Goal: Task Accomplishment & Management: Use online tool/utility

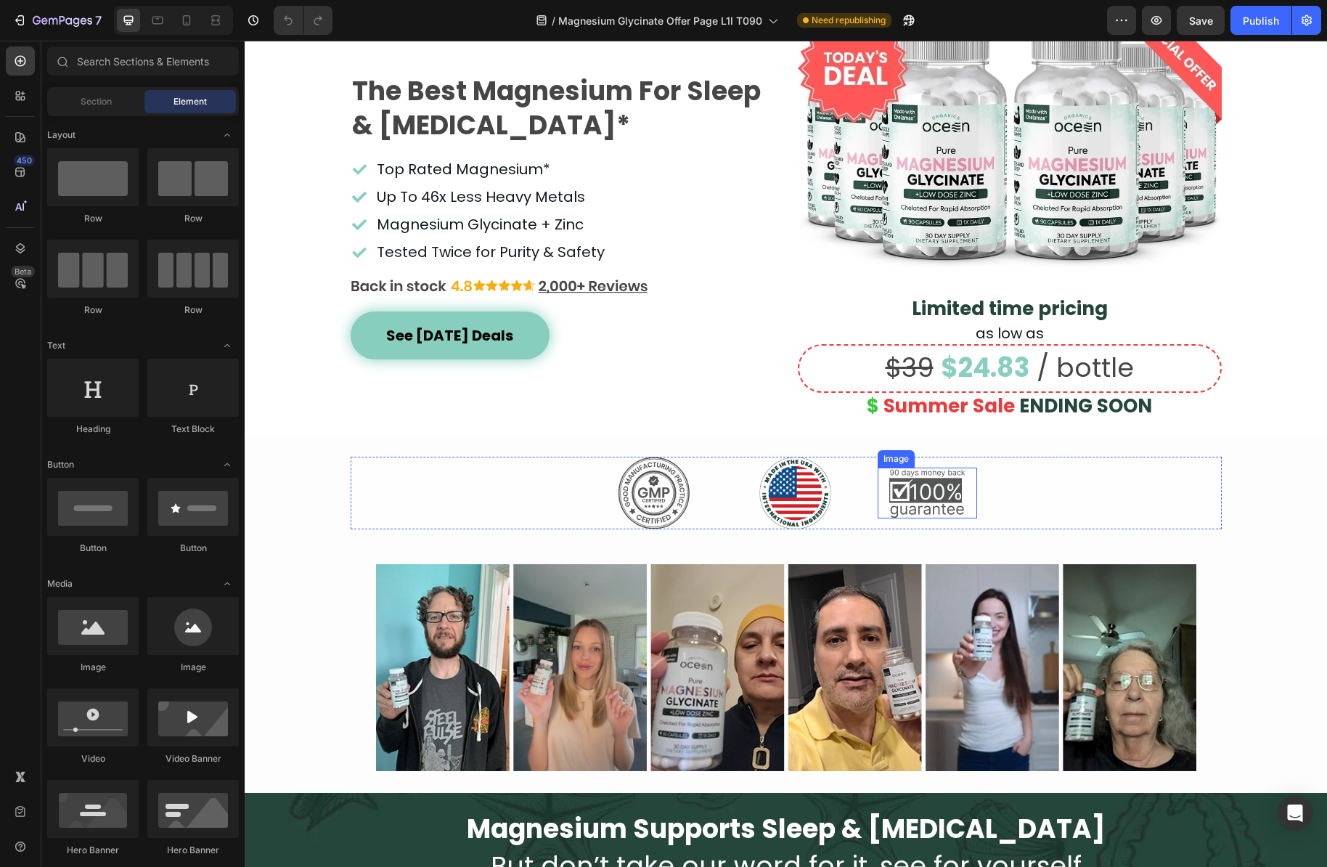
scroll to position [164, 0]
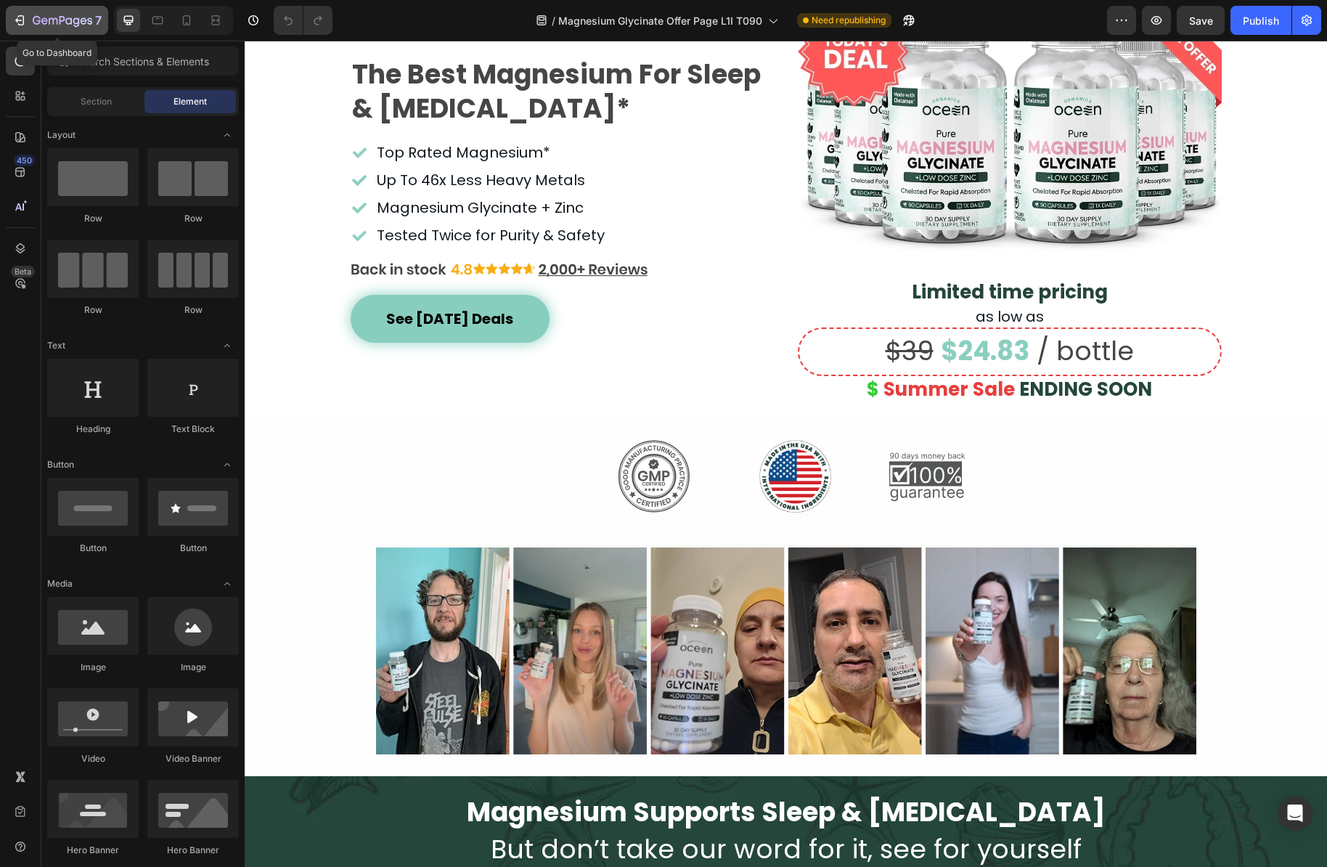
click at [62, 23] on icon "button" at bounding box center [63, 21] width 60 height 12
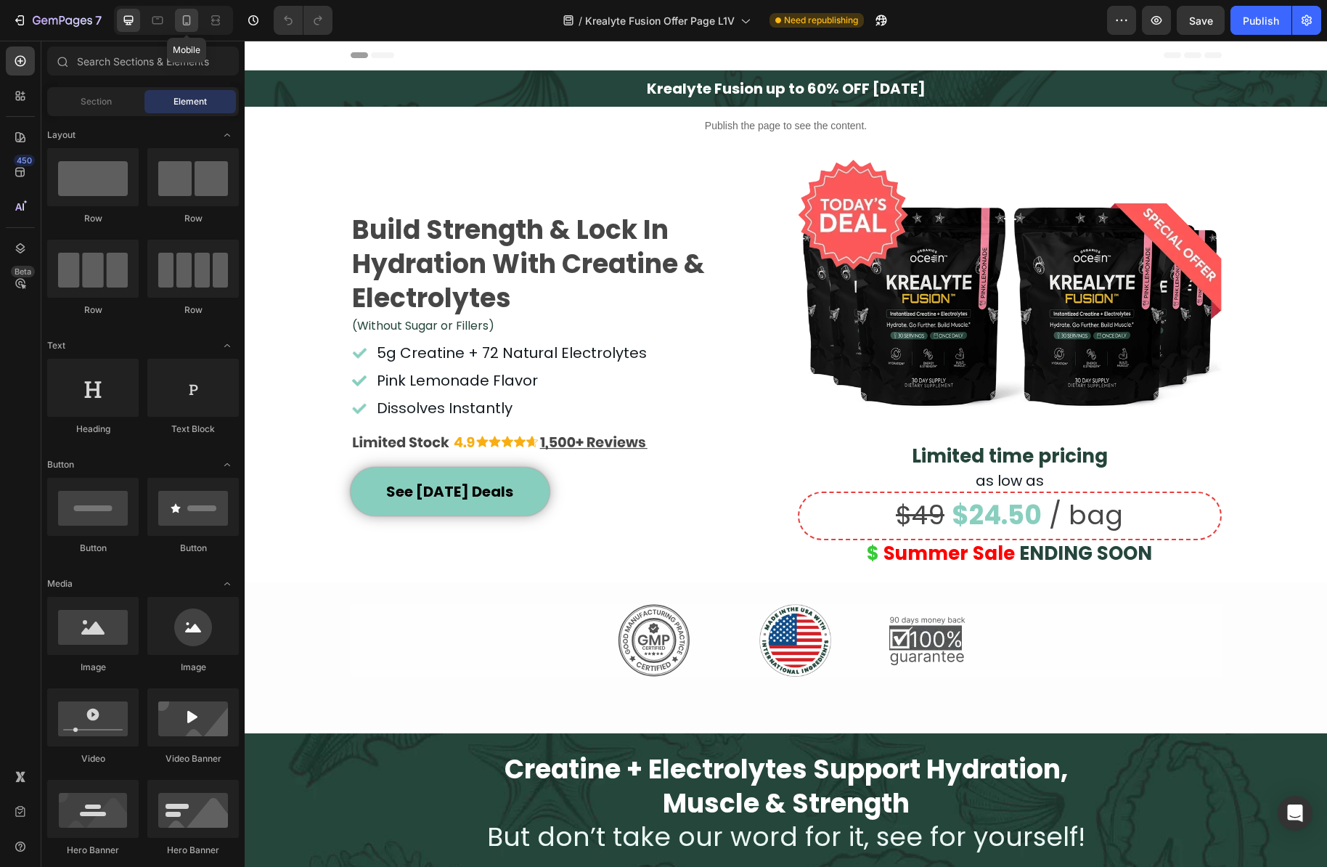
click at [184, 21] on icon at bounding box center [187, 20] width 8 height 10
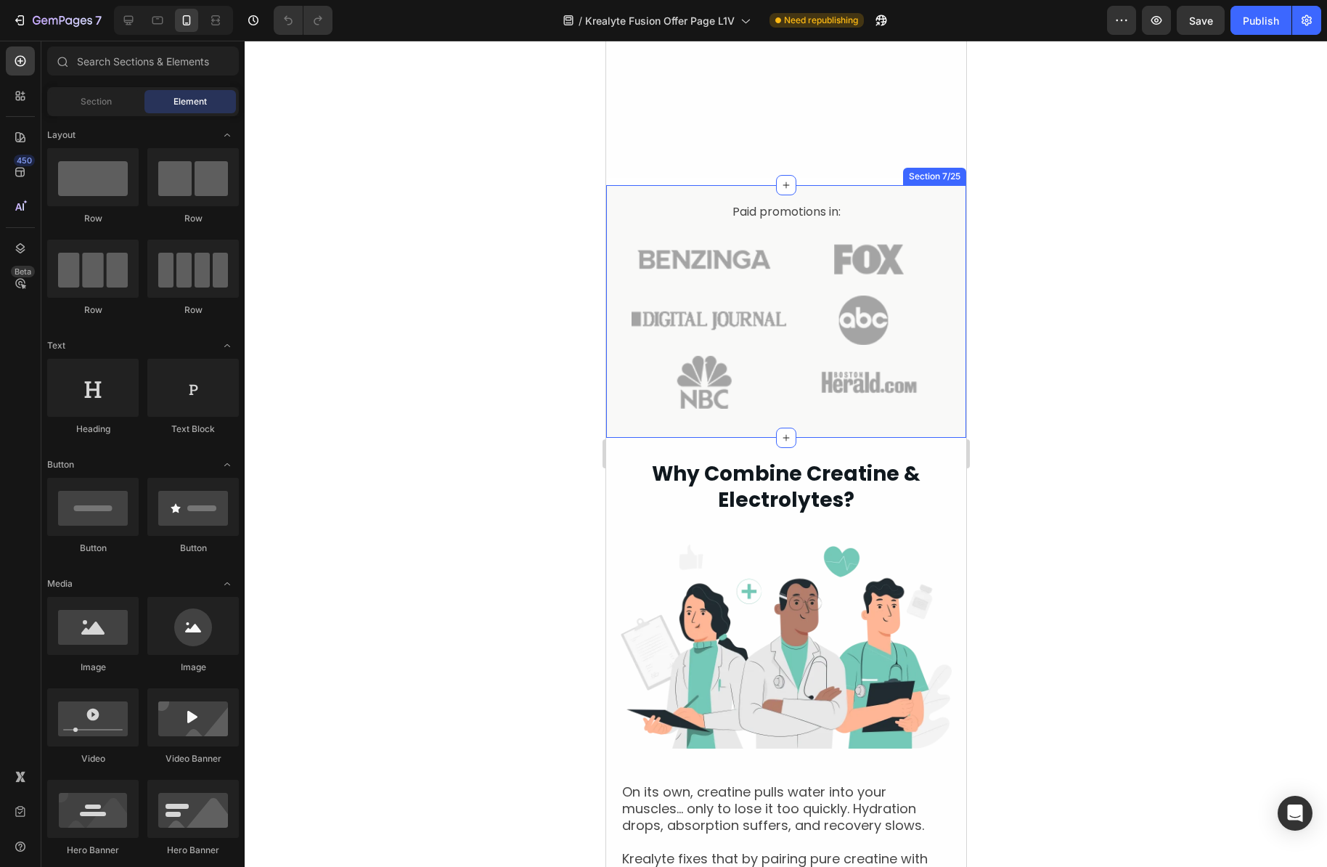
scroll to position [1825, 0]
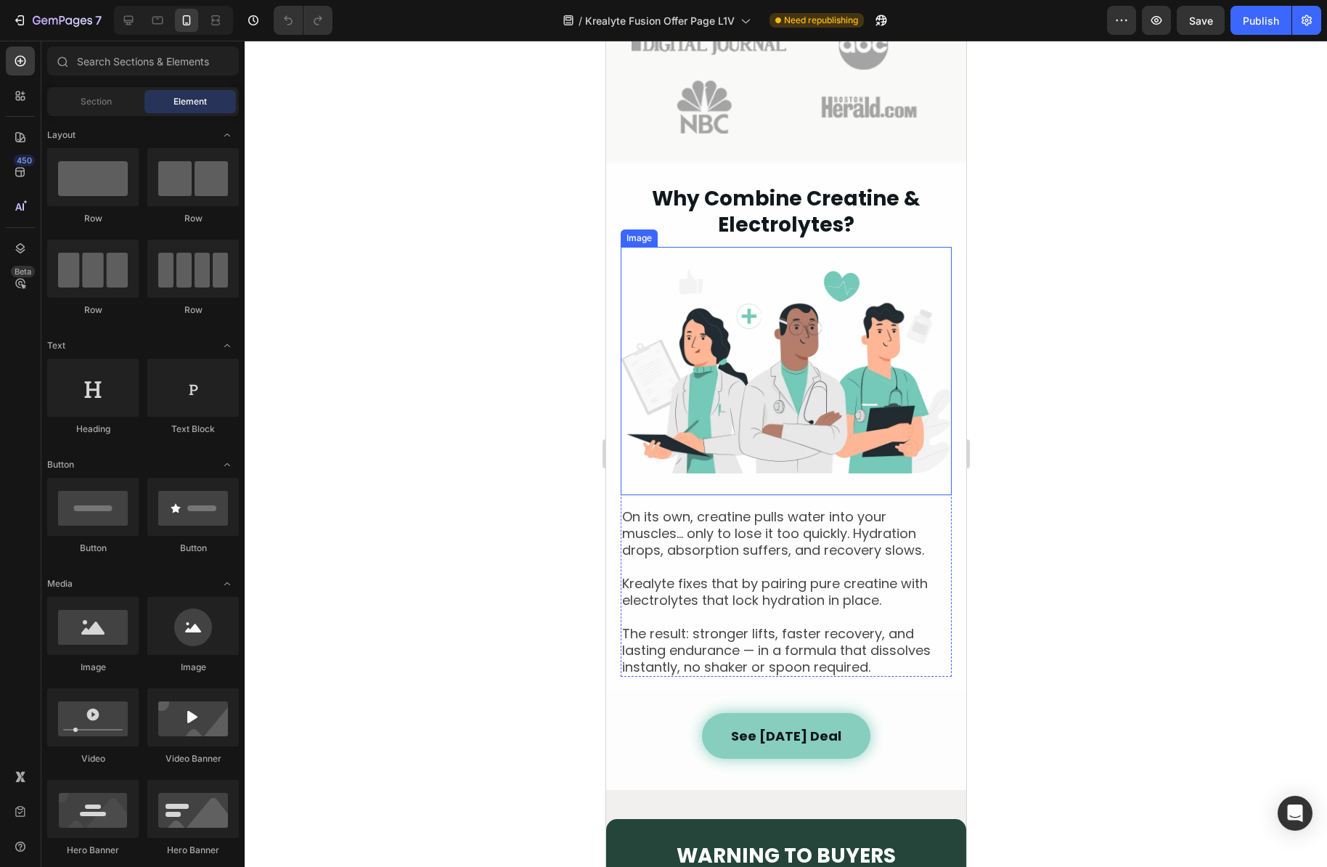
click at [822, 362] on img at bounding box center [785, 371] width 331 height 248
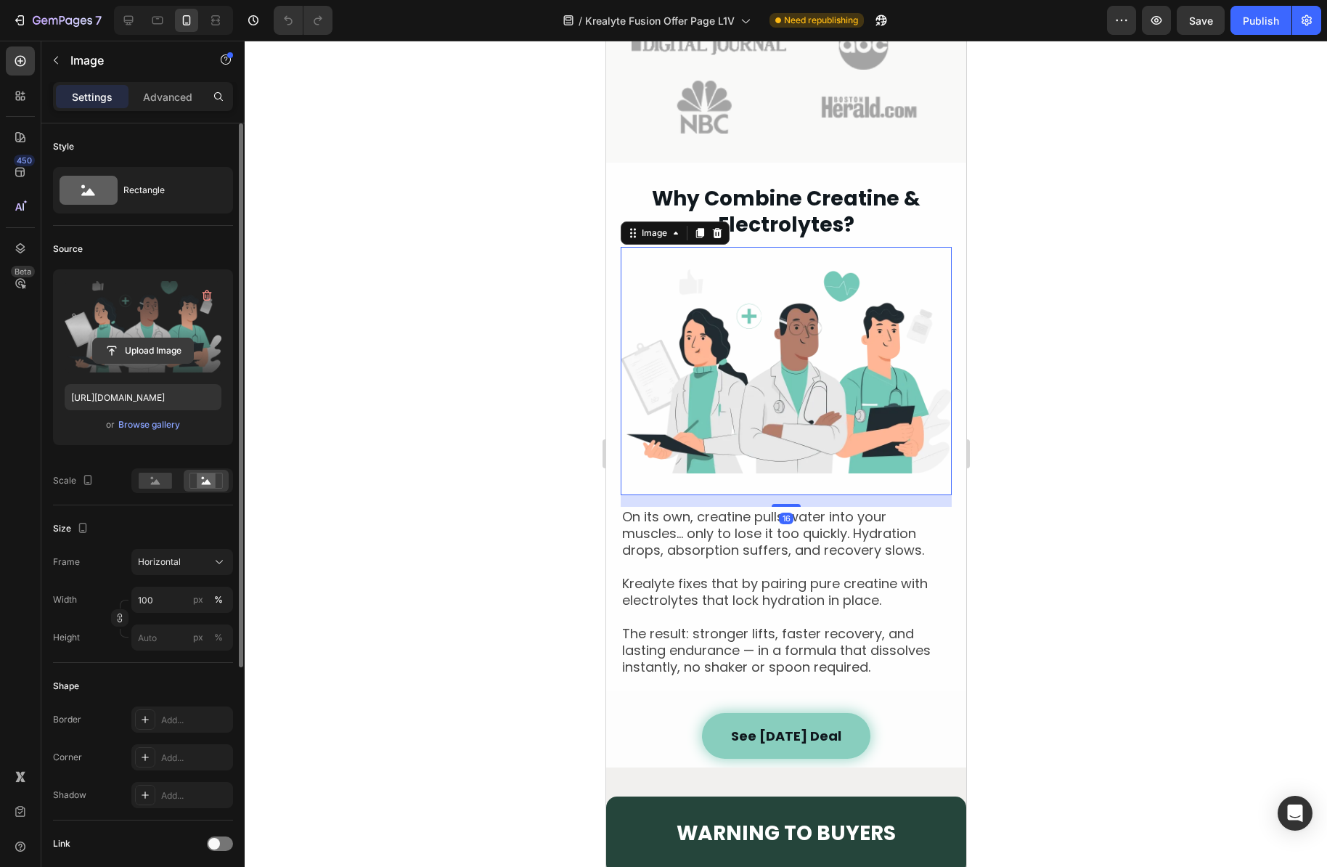
click at [163, 350] on input "file" at bounding box center [143, 350] width 100 height 25
type input "https://cdn.shopify.com/s/files/1/0776/5685/0732/files/gempages_466291580341322…"
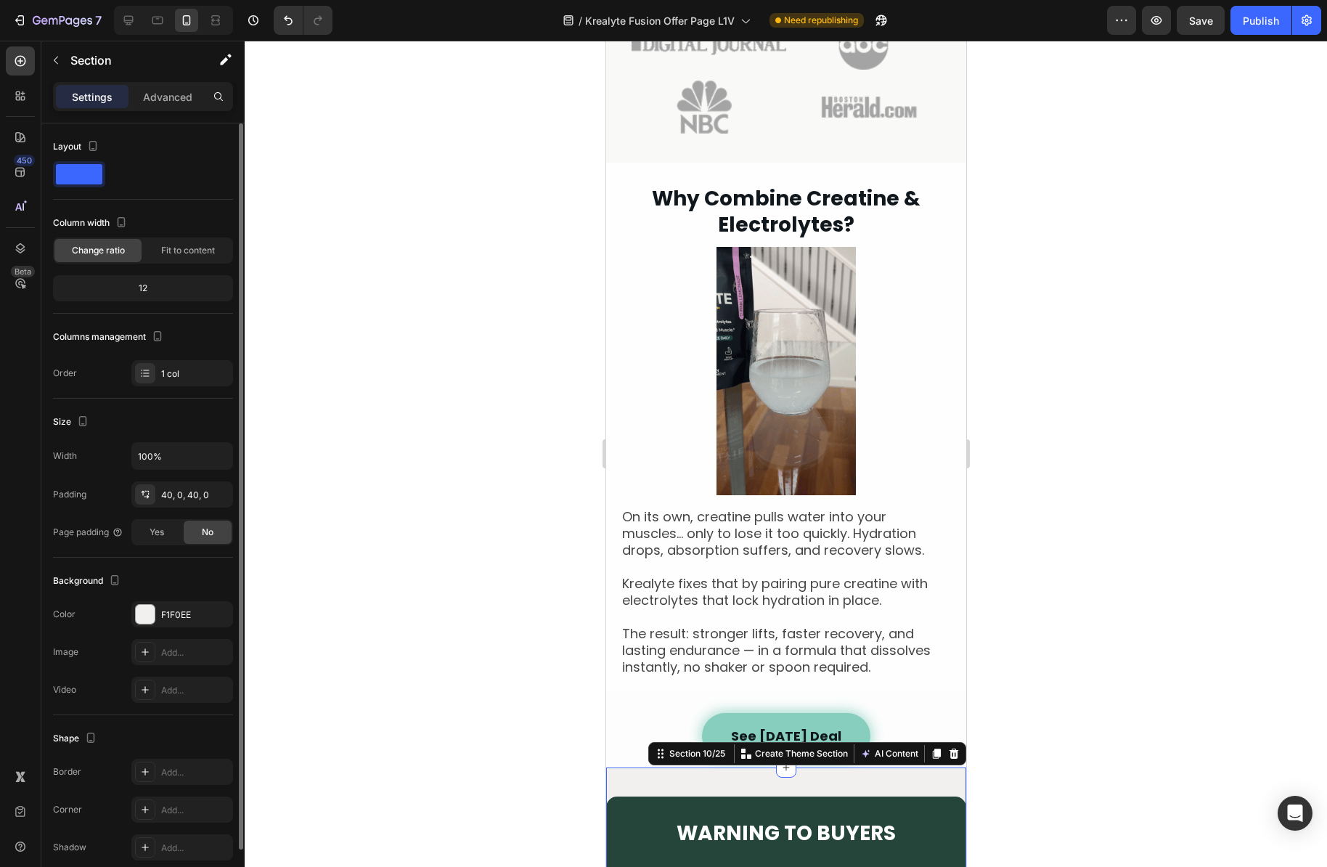
click at [1171, 730] on div at bounding box center [786, 454] width 1083 height 826
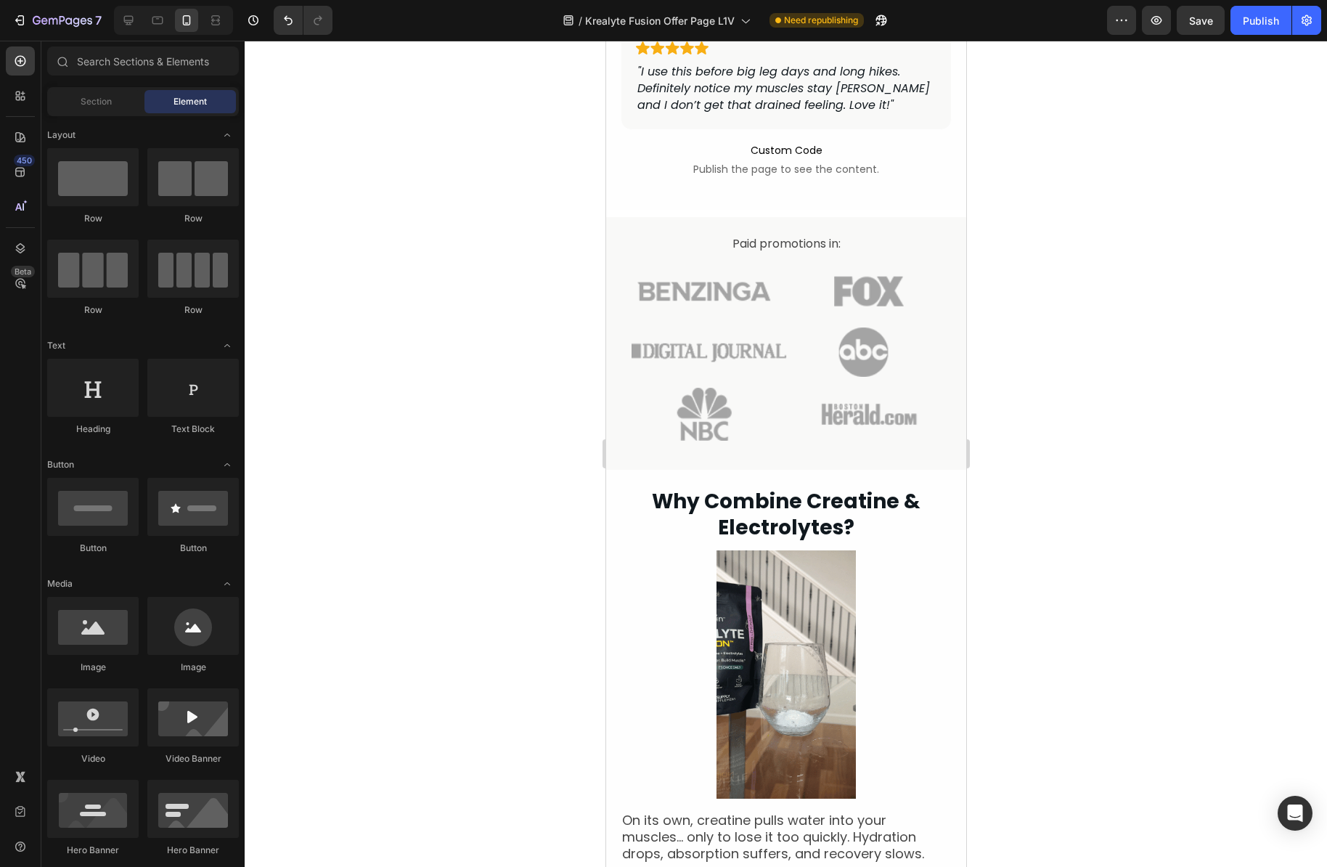
scroll to position [1545, 0]
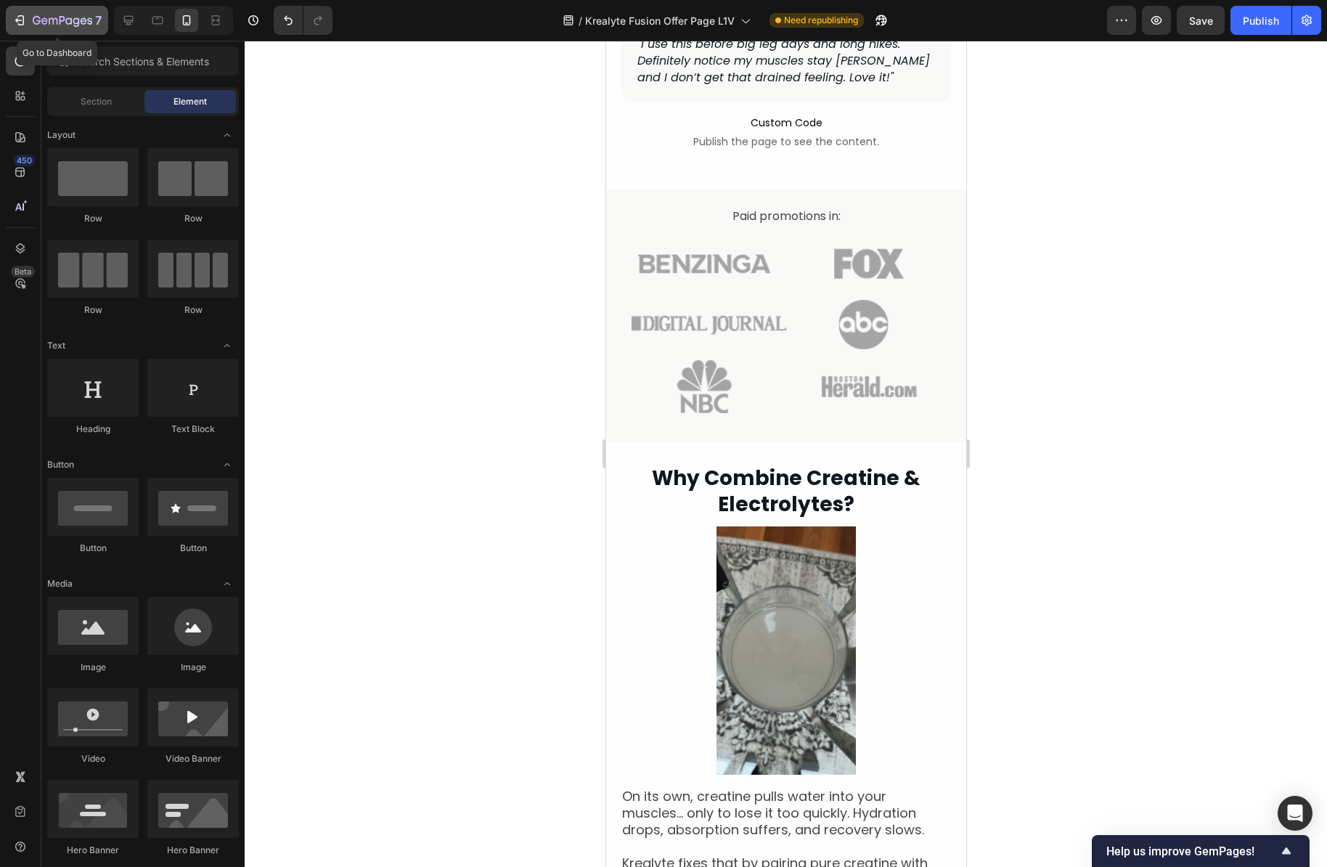
click at [13, 15] on icon "button" at bounding box center [19, 20] width 15 height 15
